Goal: Book appointment/travel/reservation

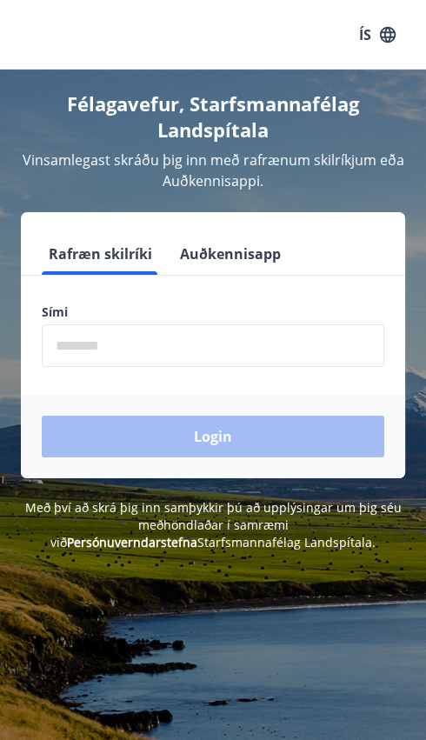
click at [147, 350] on input "phone" at bounding box center [213, 345] width 343 height 43
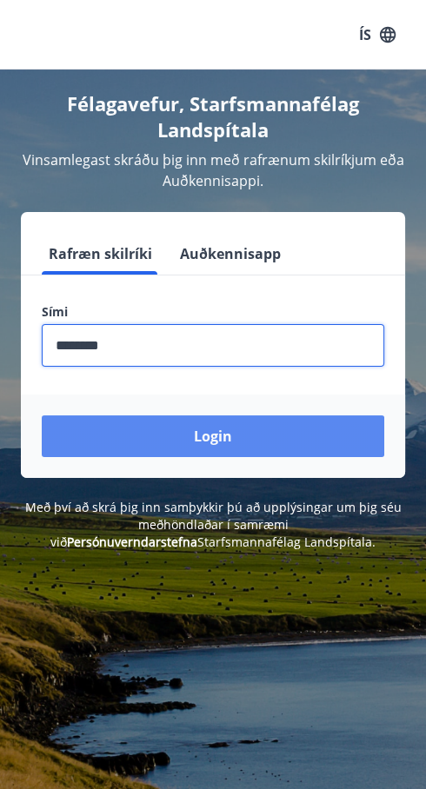
type input "********"
click at [226, 430] on button "Login" at bounding box center [213, 437] width 343 height 42
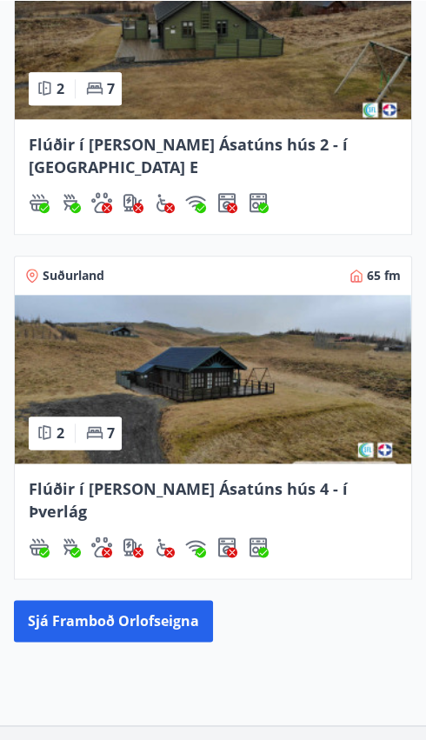
scroll to position [1388, 0]
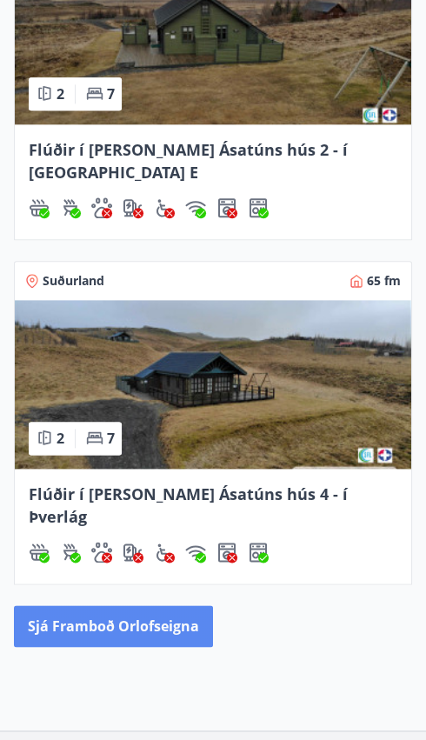
click at [124, 605] on button "Sjá framboð orlofseigna" at bounding box center [113, 626] width 199 height 42
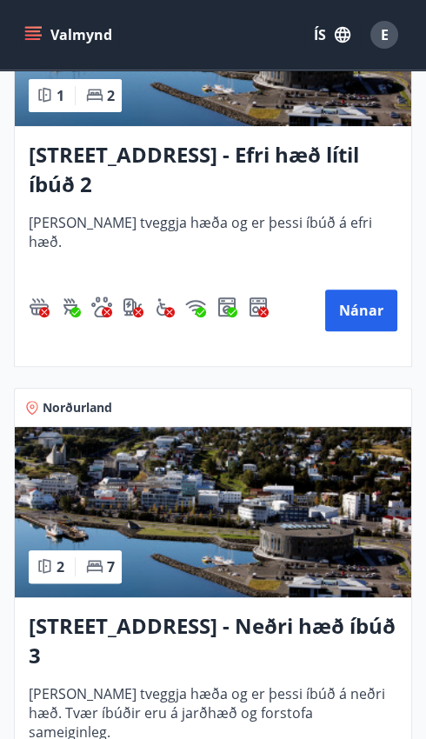
scroll to position [4813, 0]
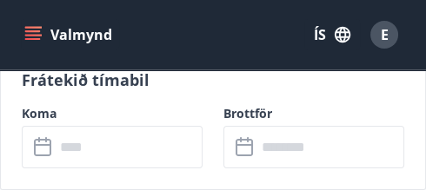
scroll to position [549, 0]
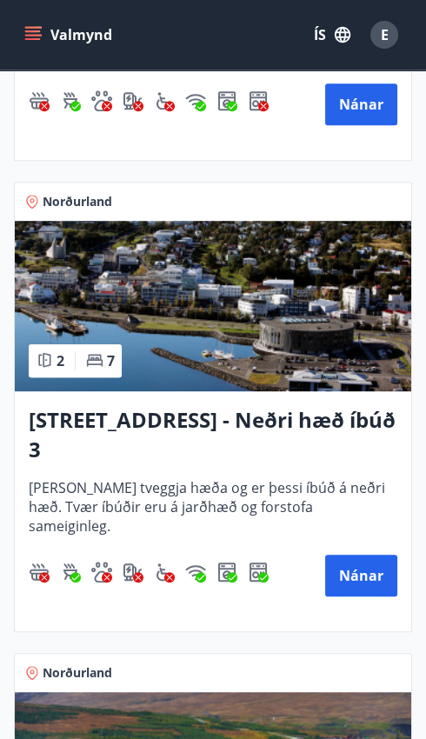
scroll to position [5014, 0]
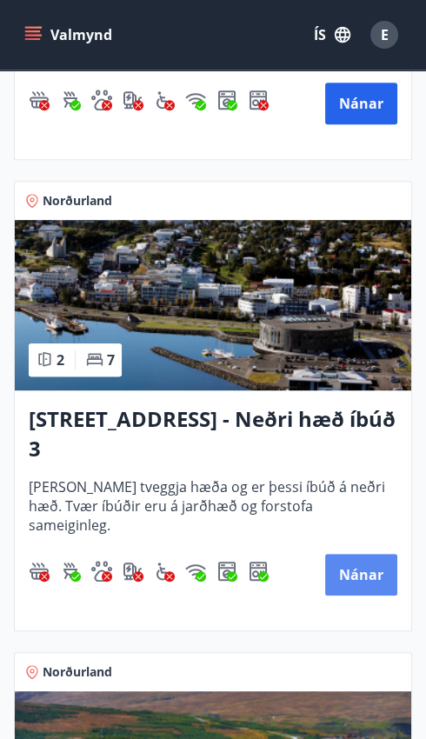
click at [363, 571] on button "Nánar" at bounding box center [361, 575] width 72 height 42
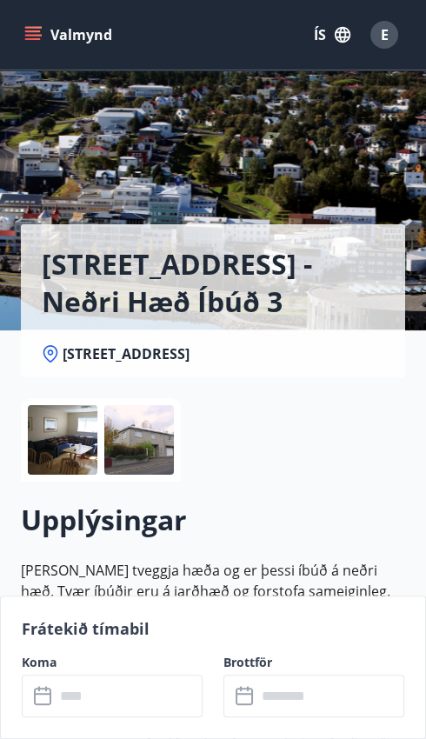
click at [62, 449] on div at bounding box center [63, 440] width 70 height 70
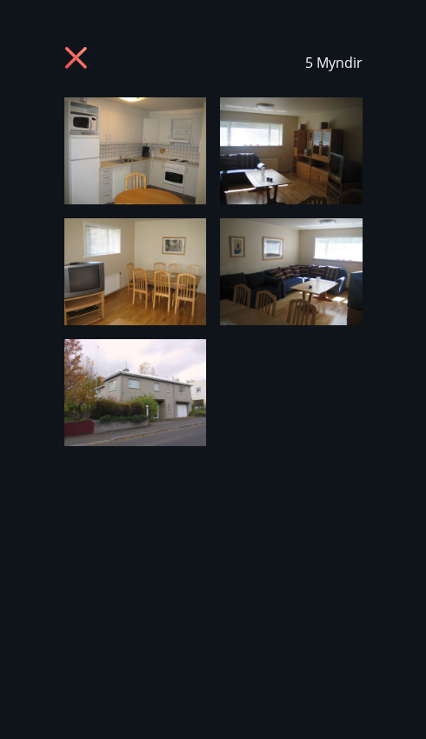
click at [161, 160] on img at bounding box center [135, 150] width 143 height 107
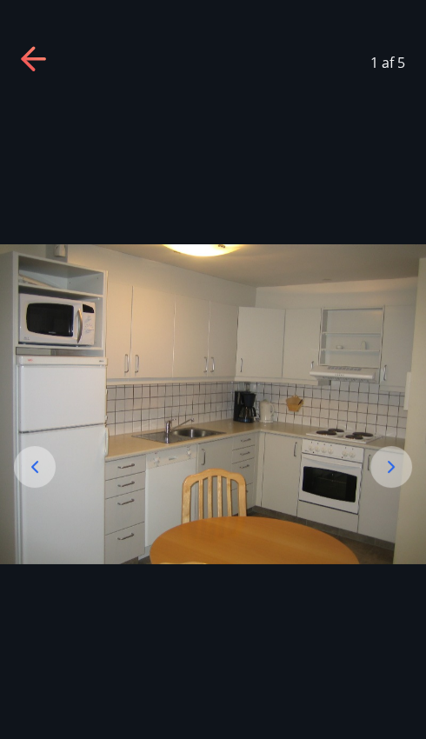
click at [398, 477] on icon at bounding box center [391, 466] width 21 height 21
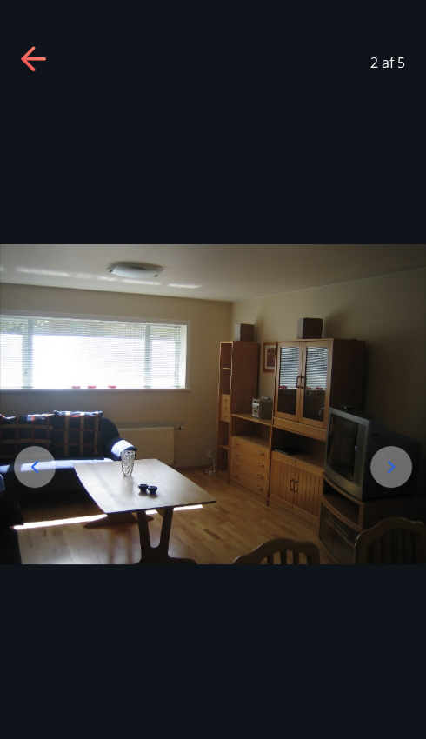
click at [399, 477] on icon at bounding box center [391, 466] width 21 height 21
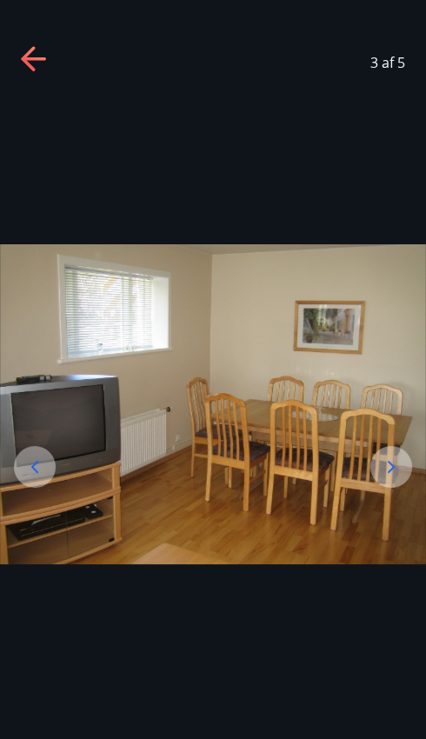
click at [399, 477] on icon at bounding box center [391, 466] width 21 height 21
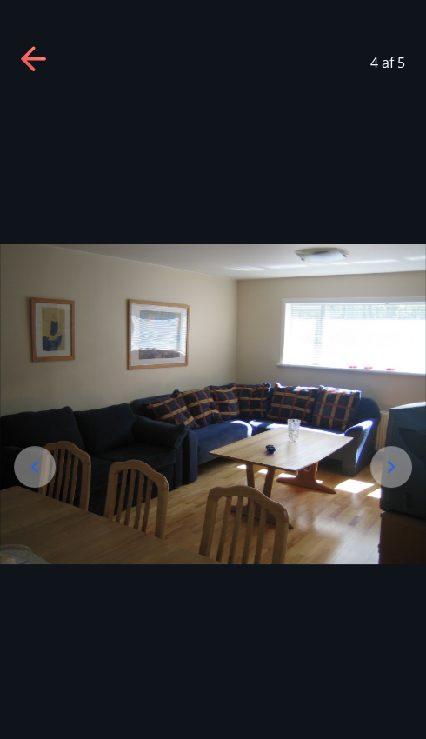
click at [395, 477] on icon at bounding box center [391, 466] width 21 height 21
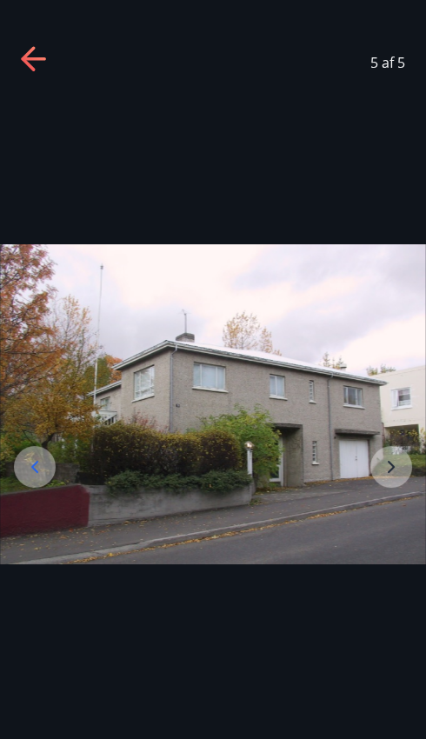
click at [396, 535] on img at bounding box center [213, 404] width 426 height 320
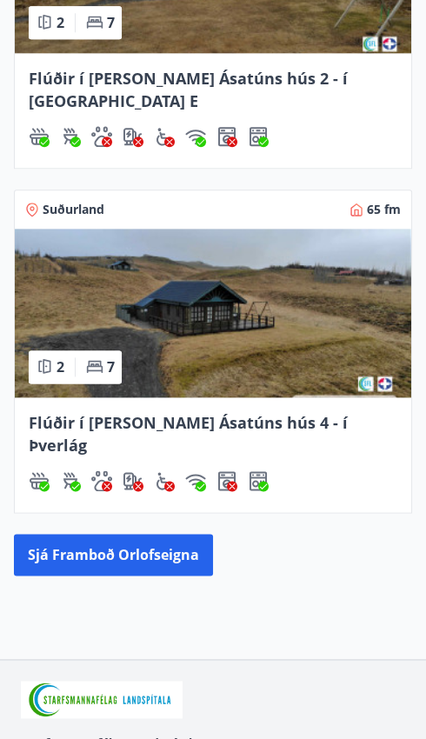
scroll to position [1468, 0]
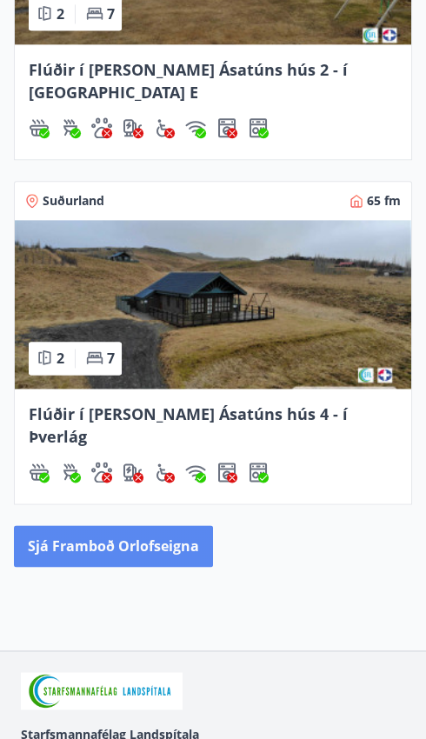
click at [148, 525] on button "Sjá framboð orlofseigna" at bounding box center [113, 546] width 199 height 42
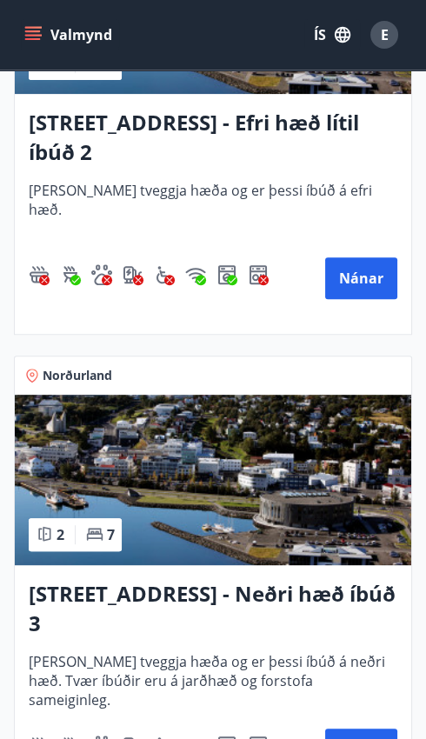
scroll to position [4847, 0]
